Goal: Find specific page/section: Find specific page/section

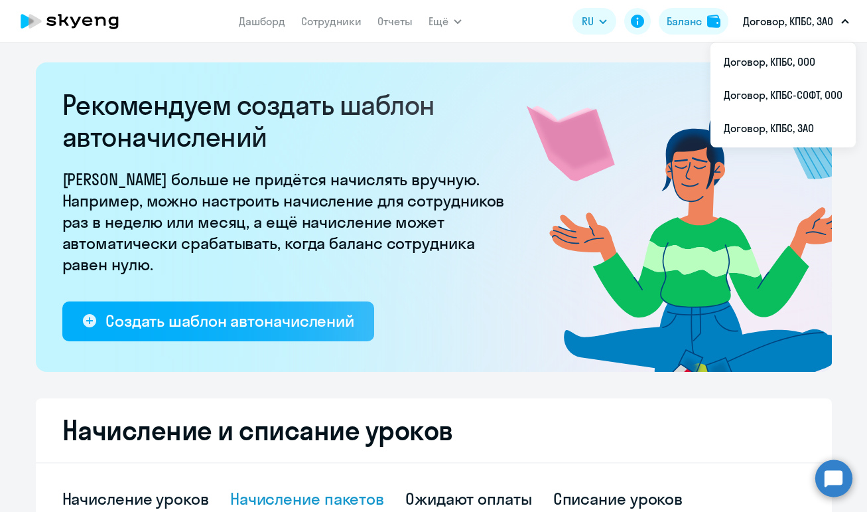
select select "10"
click at [806, 27] on p "Договор, КПБС, ЗАО" at bounding box center [788, 21] width 90 height 16
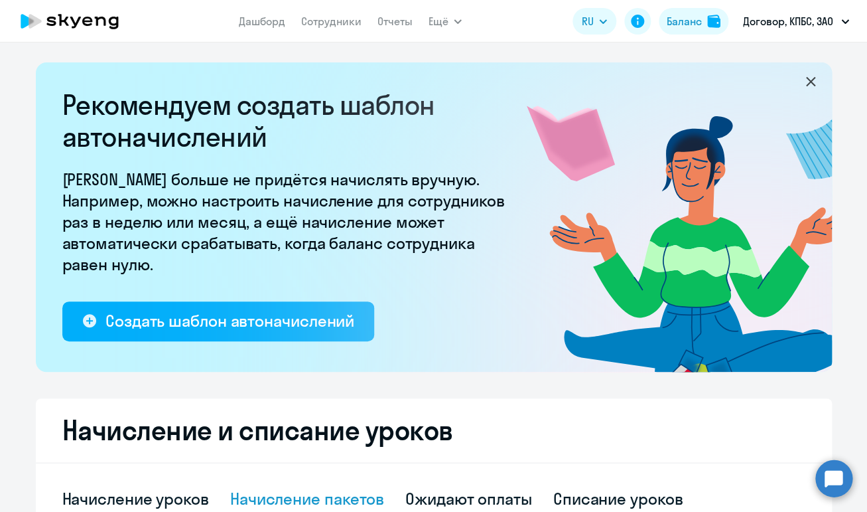
click at [805, 27] on p "Договор, КПБС, ЗАО" at bounding box center [788, 21] width 90 height 16
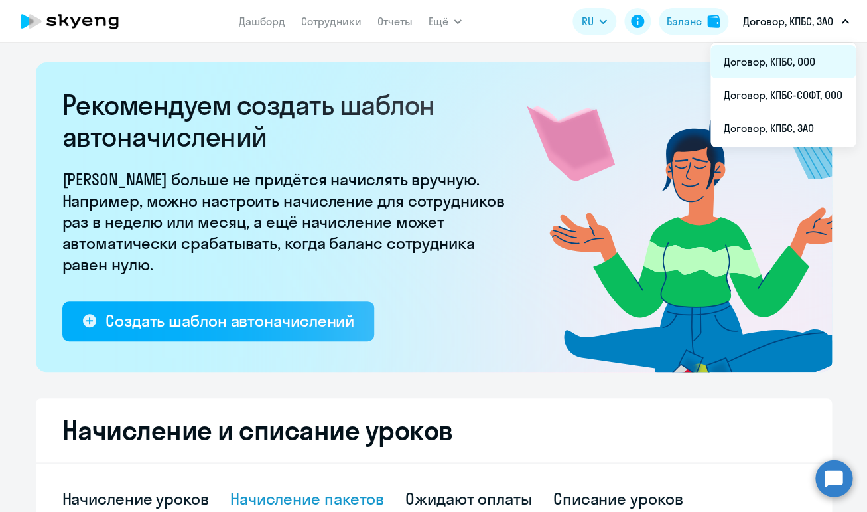
click at [805, 62] on li "Договор, КПБС, ООО" at bounding box center [783, 61] width 145 height 33
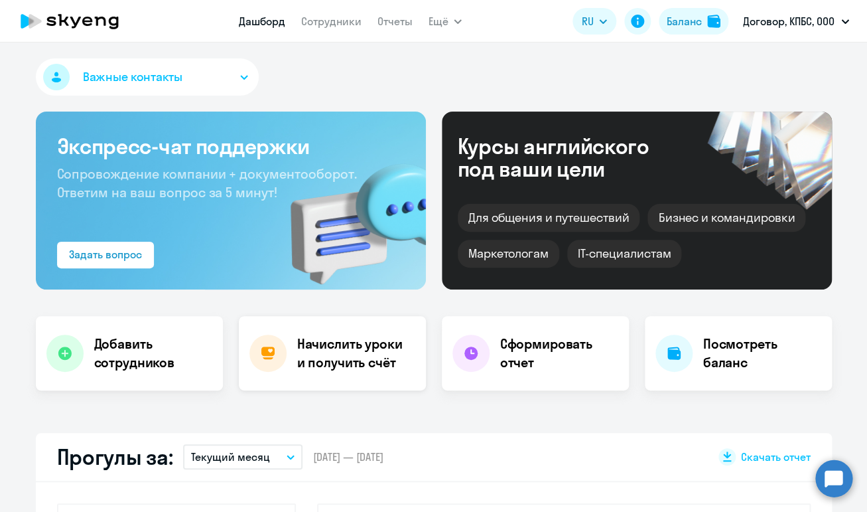
select select "30"
click at [272, 340] on div at bounding box center [268, 353] width 37 height 37
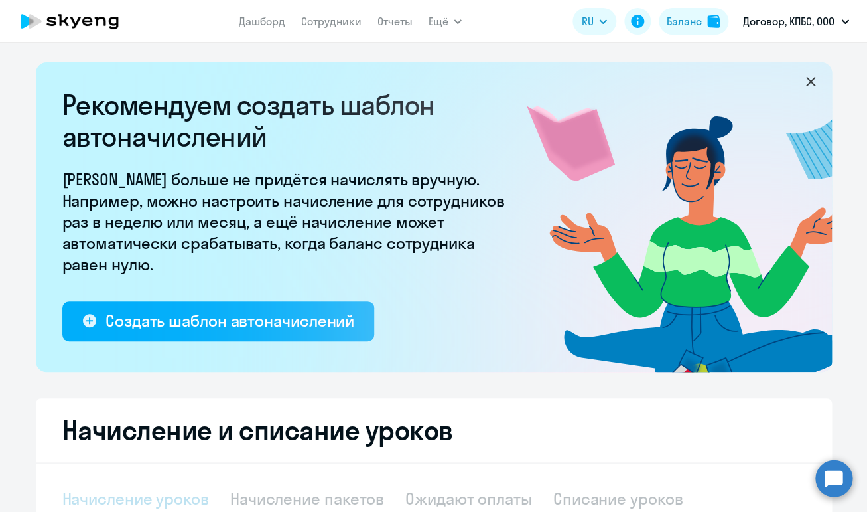
select select "10"
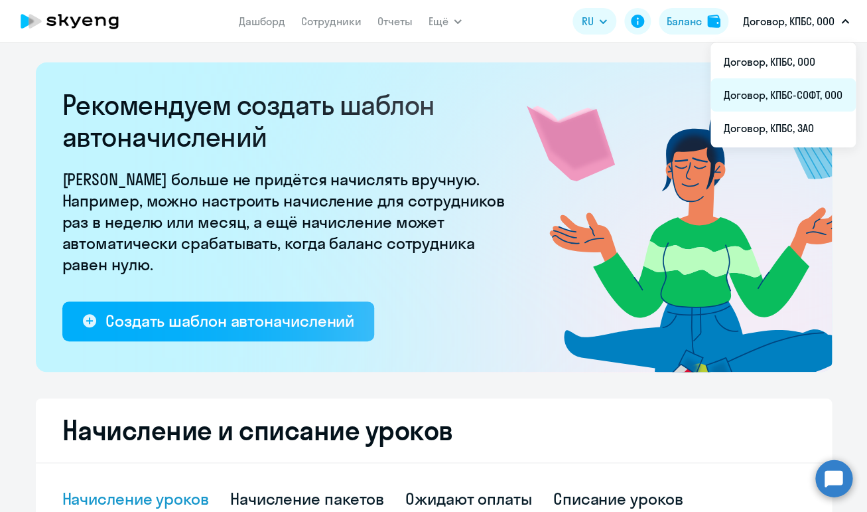
click at [780, 102] on li "Договор, КПБС-СОФТ, ООО" at bounding box center [783, 94] width 145 height 33
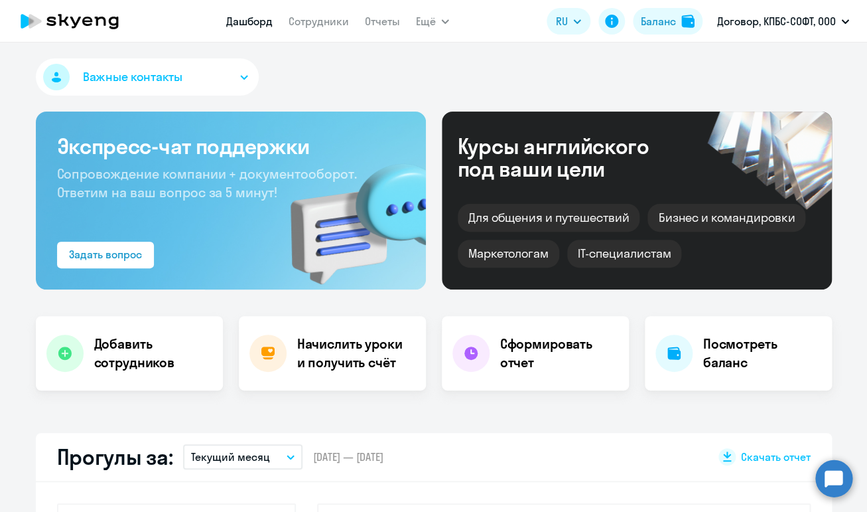
select select "30"
